Goal: Information Seeking & Learning: Learn about a topic

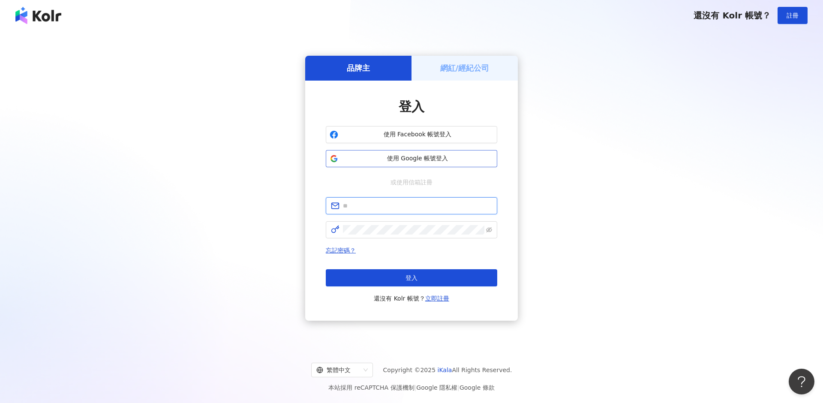
type input "**********"
click at [378, 156] on span "使用 Google 帳號登入" at bounding box center [418, 158] width 152 height 9
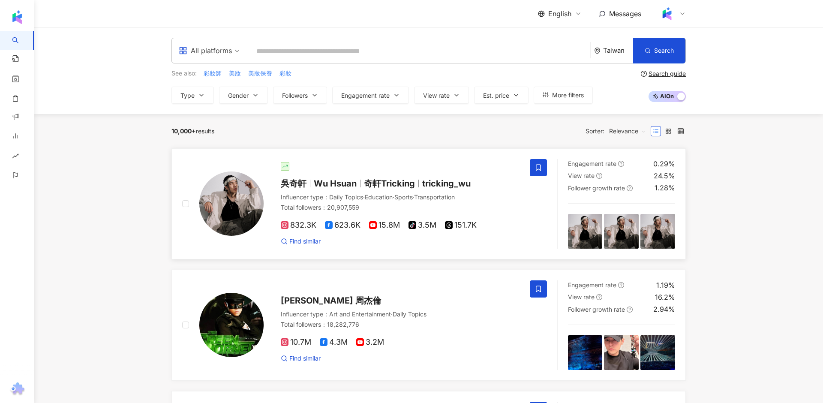
click at [376, 162] on div at bounding box center [400, 166] width 239 height 9
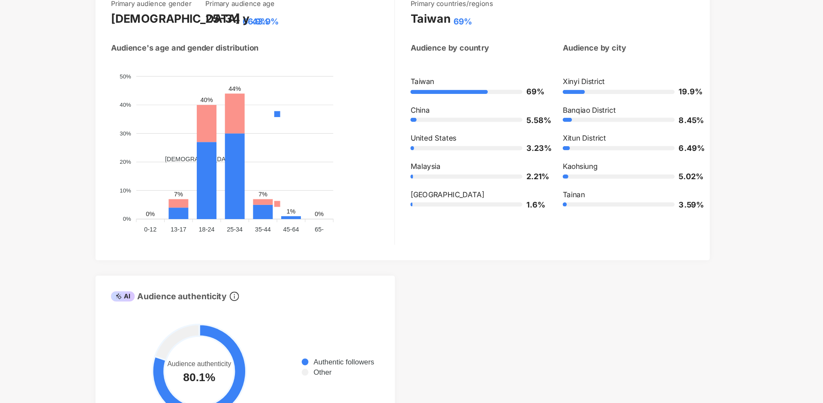
scroll to position [802, 0]
